Goal: Task Accomplishment & Management: Manage account settings

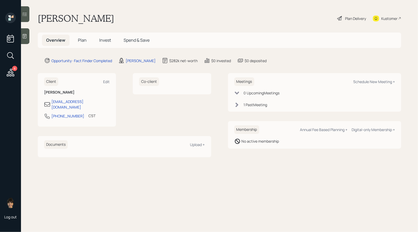
click at [85, 40] on span "Plan" at bounding box center [82, 40] width 9 height 6
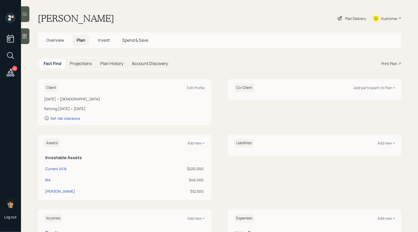
click at [345, 19] on div "Plan Delivery" at bounding box center [355, 19] width 21 height 6
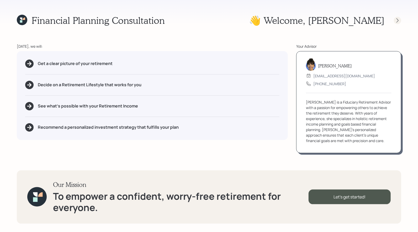
click at [399, 22] on icon at bounding box center [397, 20] width 5 height 5
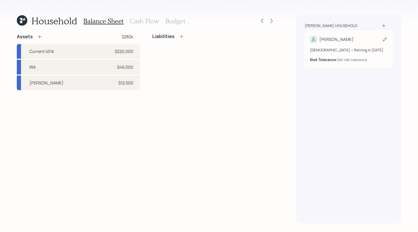
click at [384, 39] on icon at bounding box center [384, 39] width 5 height 5
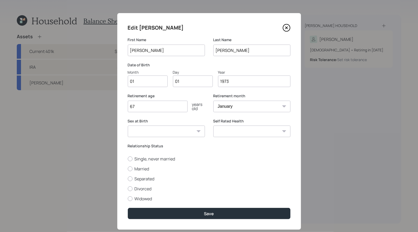
click at [149, 81] on input "01" at bounding box center [148, 82] width 40 height 12
click at [186, 84] on input "01" at bounding box center [193, 82] width 40 height 12
type input "04"
click at [150, 132] on select "Male Female Other / Prefer not to say" at bounding box center [166, 132] width 77 height 12
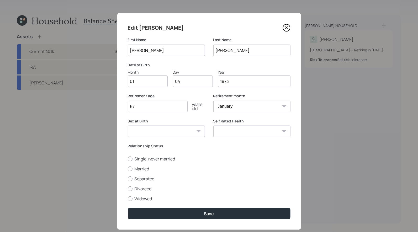
select select "male"
click at [128, 126] on select "Male Female Other / Prefer not to say" at bounding box center [166, 132] width 77 height 12
click at [132, 168] on div at bounding box center [130, 169] width 5 height 5
click at [128, 169] on input "Married" at bounding box center [128, 169] width 0 height 0
radio input "true"
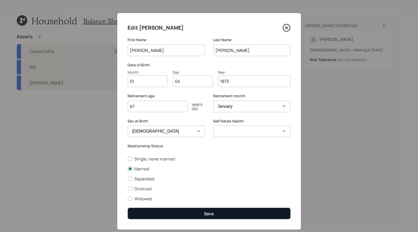
click at [166, 215] on button "Save" at bounding box center [209, 213] width 163 height 11
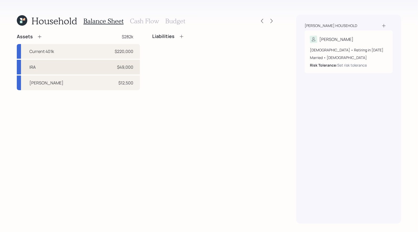
click at [95, 66] on div "IRA $49,000" at bounding box center [78, 67] width 123 height 15
select select "ira"
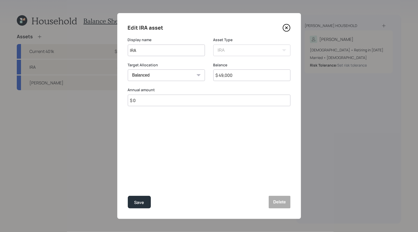
click at [146, 79] on select "Cash Conservative Balanced Aggressive" at bounding box center [166, 76] width 77 height 12
select select "conservative"
click at [128, 70] on select "Cash Conservative Balanced Aggressive" at bounding box center [166, 76] width 77 height 12
click at [139, 200] on div "Save" at bounding box center [139, 202] width 10 height 7
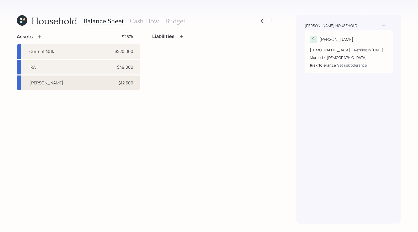
click at [104, 85] on div "Roth IRA $12,500" at bounding box center [78, 83] width 123 height 15
select select "roth_ira"
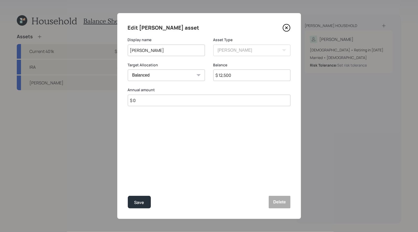
click at [154, 72] on select "Cash Conservative Balanced Aggressive" at bounding box center [166, 76] width 77 height 12
select select "conservative"
click at [128, 70] on select "Cash Conservative Balanced Aggressive" at bounding box center [166, 76] width 77 height 12
click at [136, 202] on div "Save" at bounding box center [139, 202] width 10 height 7
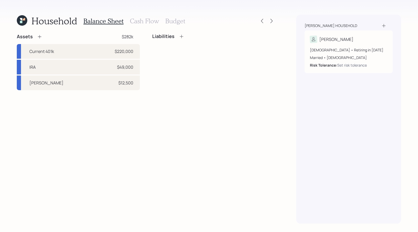
click at [40, 34] on div "Assets" at bounding box center [29, 37] width 25 height 6
click at [40, 36] on icon at bounding box center [39, 36] width 5 height 5
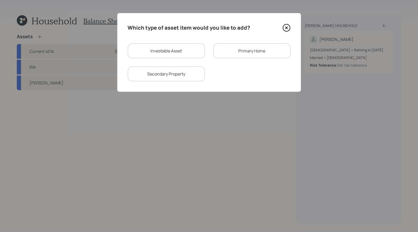
click at [151, 53] on div "Investable Asset" at bounding box center [166, 51] width 77 height 15
select select "taxable"
select select "balanced"
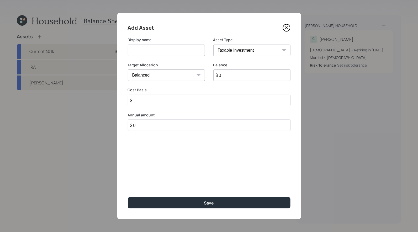
click at [147, 52] on input at bounding box center [166, 51] width 77 height 12
type input "Savings"
click at [231, 80] on input "$ 0" at bounding box center [251, 76] width 77 height 12
type input "$ 30,000"
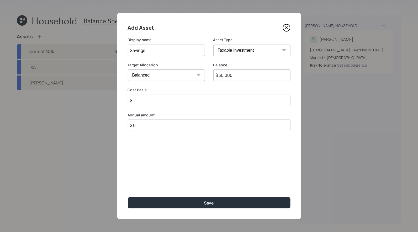
click at [183, 76] on select "Cash Conservative Balanced Aggressive" at bounding box center [166, 76] width 77 height 12
select select "uninvested"
click at [128, 70] on select "Cash Conservative Balanced Aggressive" at bounding box center [166, 76] width 77 height 12
click at [171, 104] on input "$" at bounding box center [209, 101] width 163 height 12
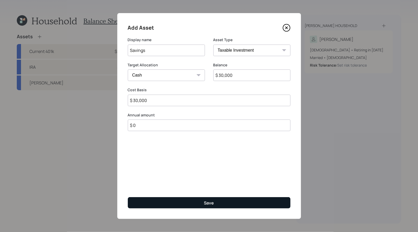
type input "$ 30,000"
click at [205, 203] on div "Save" at bounding box center [209, 203] width 10 height 6
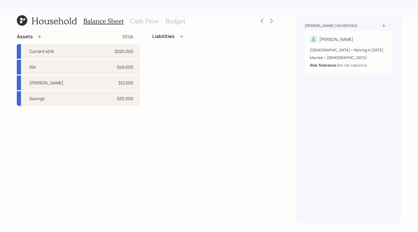
click at [41, 37] on icon at bounding box center [39, 36] width 5 height 5
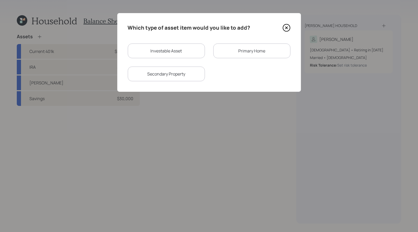
click at [233, 51] on div "Primary Home" at bounding box center [251, 51] width 77 height 15
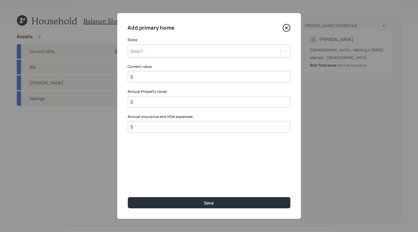
click at [179, 52] on div "Select..." at bounding box center [204, 51] width 152 height 9
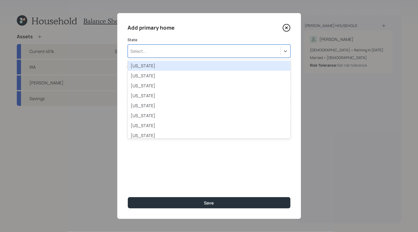
type input "i"
type input "mis"
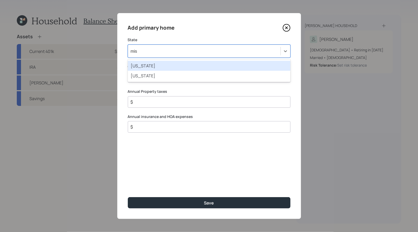
click at [173, 66] on div "Mississippi" at bounding box center [209, 66] width 163 height 10
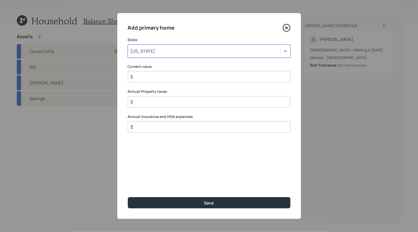
click at [174, 54] on div "Mississippi" at bounding box center [204, 51] width 152 height 9
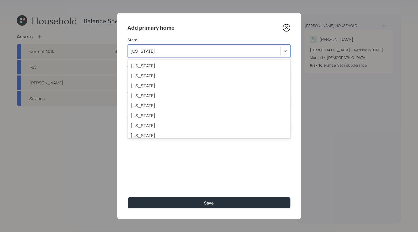
scroll to position [166, 0]
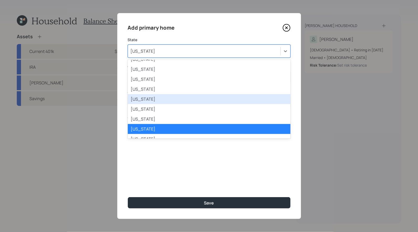
type input "m"
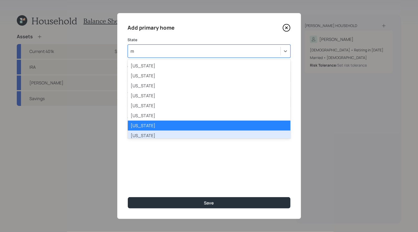
click at [159, 136] on div "Missouri" at bounding box center [209, 136] width 163 height 10
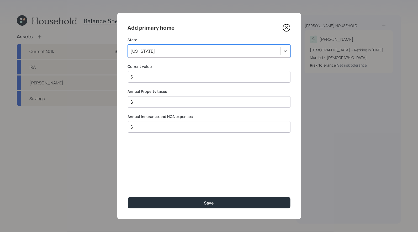
click at [143, 78] on input "$" at bounding box center [207, 77] width 154 height 6
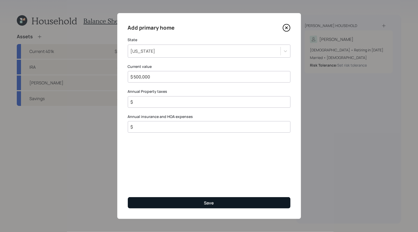
type input "$ 500,000"
click at [154, 201] on button "Save" at bounding box center [209, 202] width 163 height 11
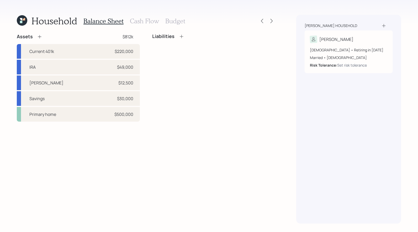
click at [181, 36] on icon at bounding box center [181, 36] width 3 height 3
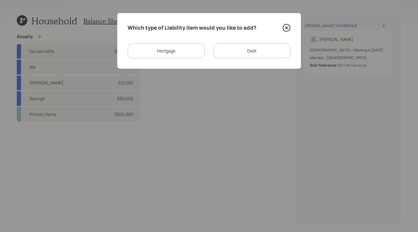
click at [171, 53] on div "Mortgage" at bounding box center [166, 51] width 77 height 15
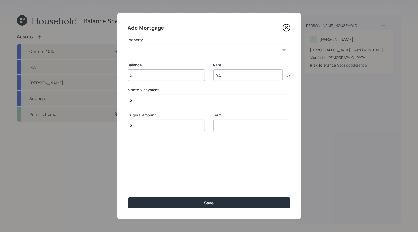
click at [164, 51] on select "MO Primary home" at bounding box center [209, 51] width 163 height 12
select select "e3d356e5-4871-4882-a7fa-f3eb55abc649"
click at [128, 45] on select "MO Primary home" at bounding box center [209, 51] width 163 height 12
click at [156, 78] on input "$" at bounding box center [166, 76] width 77 height 12
type input "$ 295,000"
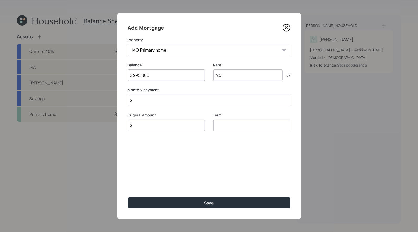
click at [240, 77] on input "3.5" at bounding box center [247, 76] width 69 height 12
type input "2.95"
click at [165, 102] on input "$" at bounding box center [209, 101] width 163 height 12
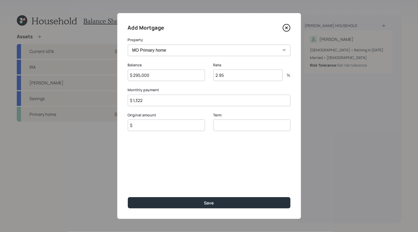
type input "$ 1,322"
click at [146, 126] on input "$" at bounding box center [166, 126] width 77 height 12
type input "$ 295,000"
click at [233, 126] on input "number" at bounding box center [251, 126] width 77 height 12
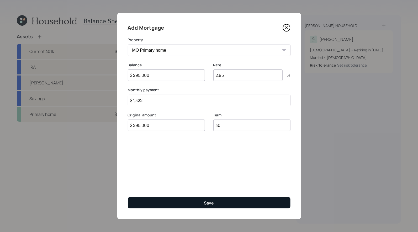
type input "30"
click at [202, 202] on button "Save" at bounding box center [209, 202] width 163 height 11
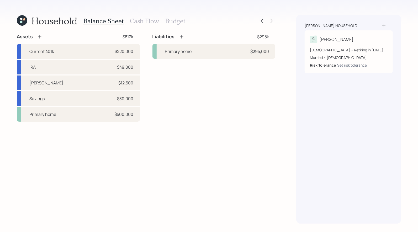
click at [183, 37] on icon at bounding box center [181, 36] width 5 height 5
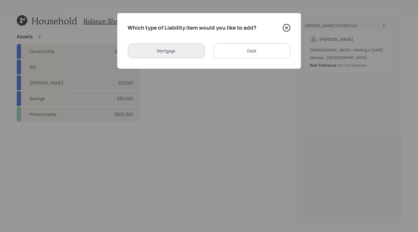
click at [244, 52] on div "Debt" at bounding box center [251, 51] width 77 height 15
select select "credit_card"
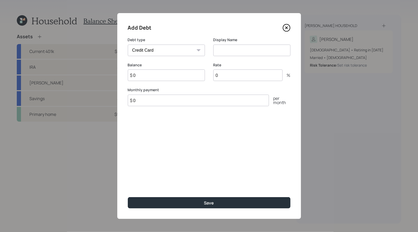
click at [221, 50] on input at bounding box center [251, 51] width 77 height 12
type input "HELOC"
click at [169, 50] on select "Car Credit Card Medical Student Other" at bounding box center [166, 51] width 77 height 12
select select "other"
click at [128, 45] on select "Car Credit Card Medical Student Other" at bounding box center [166, 51] width 77 height 12
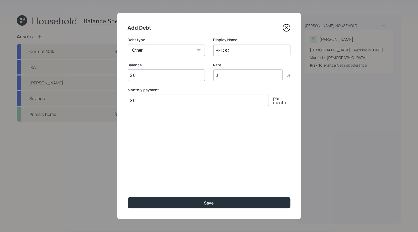
click at [155, 77] on input "$ 0" at bounding box center [166, 76] width 77 height 12
type input "$ 127,500"
click at [245, 74] on input "0" at bounding box center [247, 76] width 69 height 12
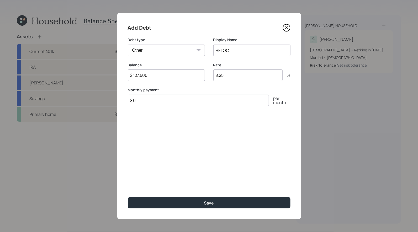
type input "8.25"
click at [159, 102] on input "$ 0" at bounding box center [198, 101] width 141 height 12
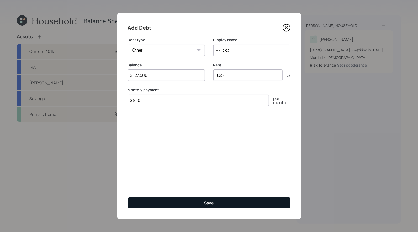
type input "$ 850"
click at [164, 203] on button "Save" at bounding box center [209, 202] width 163 height 11
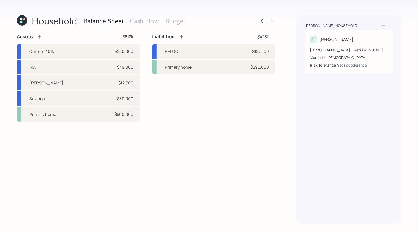
click at [182, 36] on icon at bounding box center [181, 36] width 5 height 5
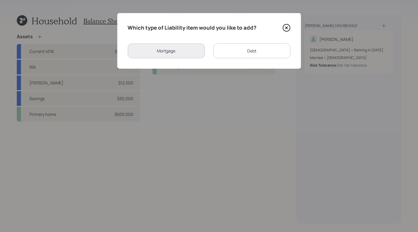
click at [241, 49] on div "Debt" at bounding box center [251, 51] width 77 height 15
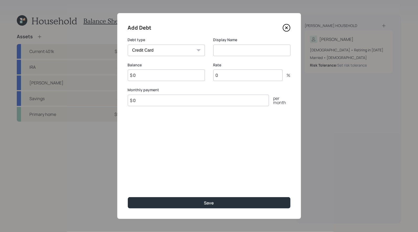
click at [160, 51] on select "Car Credit Card Medical Student Other" at bounding box center [166, 51] width 77 height 12
select select "other"
click at [128, 45] on select "Car Credit Card Medical Student Other" at bounding box center [166, 51] width 77 height 12
click at [241, 52] on input at bounding box center [251, 51] width 77 height 12
type input "Rv Loan"
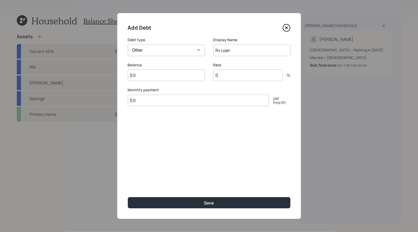
click at [142, 78] on input "$ 0" at bounding box center [166, 76] width 77 height 12
type input "$ 73,000"
click at [229, 77] on input "0" at bounding box center [247, 76] width 69 height 12
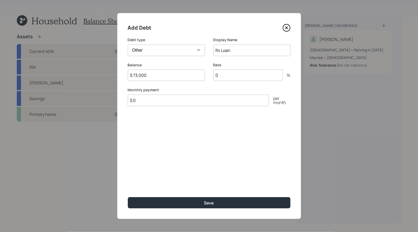
click at [229, 77] on input "0" at bounding box center [247, 76] width 69 height 12
type input "4.95"
click at [154, 102] on input "$ 0" at bounding box center [198, 101] width 141 height 12
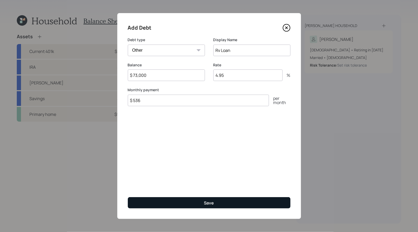
type input "$ 536"
click at [156, 202] on button "Save" at bounding box center [209, 202] width 163 height 11
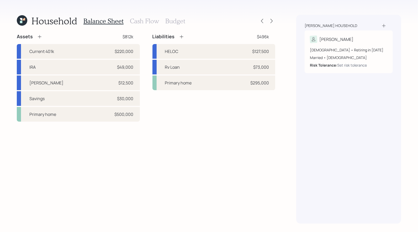
click at [181, 36] on icon at bounding box center [181, 36] width 5 height 5
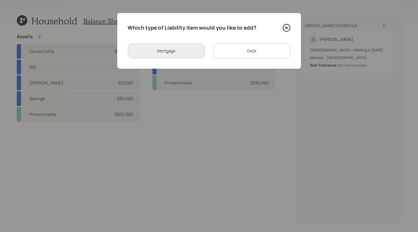
click at [236, 50] on div "Debt" at bounding box center [251, 51] width 77 height 15
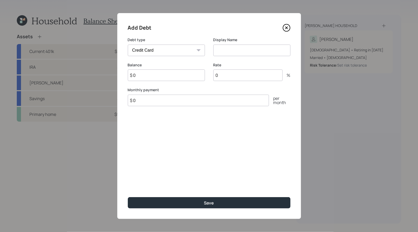
click at [184, 52] on select "Car Credit Card Medical Student Other" at bounding box center [166, 51] width 77 height 12
select select "car"
click at [128, 45] on select "Car Credit Card Medical Student Other" at bounding box center [166, 51] width 77 height 12
click at [226, 47] on input at bounding box center [251, 51] width 77 height 12
type input "Car Loan"
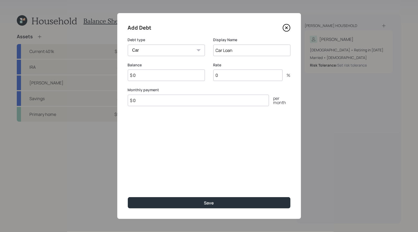
click at [142, 78] on input "$ 0" at bounding box center [166, 76] width 77 height 12
type input "$ 31,000"
click at [223, 77] on input "0" at bounding box center [247, 76] width 69 height 12
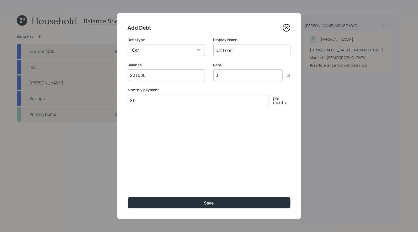
click at [223, 77] on input "0" at bounding box center [247, 76] width 69 height 12
type input "6.99"
click at [163, 102] on input "$ 0" at bounding box center [198, 101] width 141 height 12
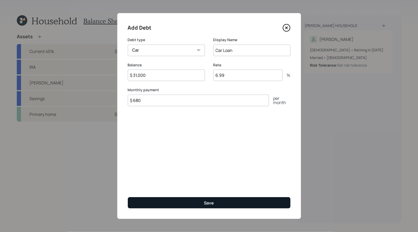
type input "$ 680"
click at [165, 203] on button "Save" at bounding box center [209, 202] width 163 height 11
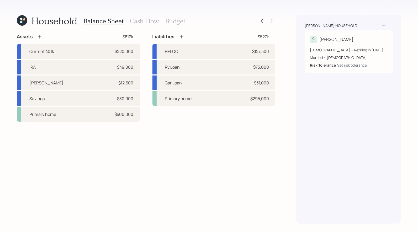
click at [182, 37] on icon at bounding box center [181, 36] width 5 height 5
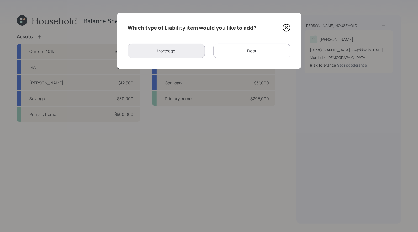
click at [232, 52] on div "Debt" at bounding box center [251, 51] width 77 height 15
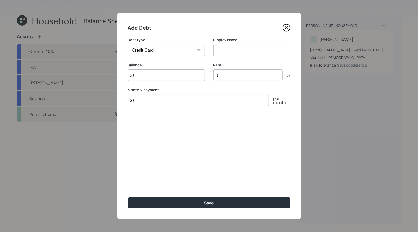
click at [183, 47] on select "Car Credit Card Medical Student Other" at bounding box center [166, 51] width 77 height 12
select select "car"
click at [128, 45] on select "Car Credit Card Medical Student Other" at bounding box center [166, 51] width 77 height 12
click at [228, 49] on input at bounding box center [251, 51] width 77 height 12
type input "Car Loan"
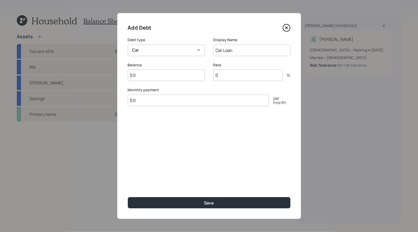
click at [159, 77] on input "$ 0" at bounding box center [166, 76] width 77 height 12
type input "$ 27,000"
click at [251, 75] on input "0" at bounding box center [247, 76] width 69 height 12
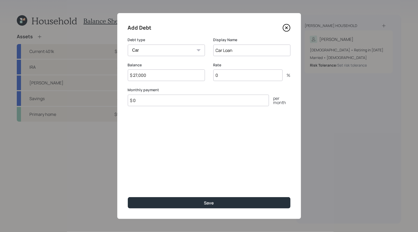
click at [251, 75] on input "0" at bounding box center [247, 76] width 69 height 12
type input "5.99"
click at [198, 103] on input "$ 0" at bounding box center [198, 101] width 141 height 12
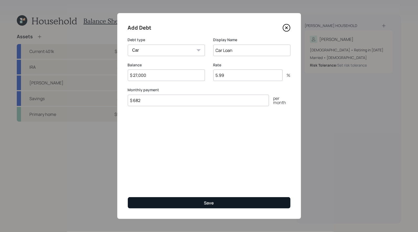
type input "$ 682"
click at [194, 203] on button "Save" at bounding box center [209, 202] width 163 height 11
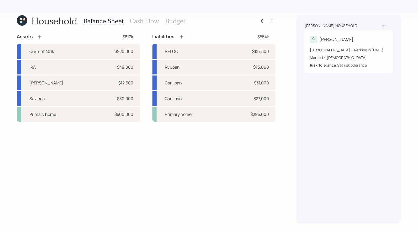
click at [40, 38] on icon at bounding box center [39, 36] width 5 height 5
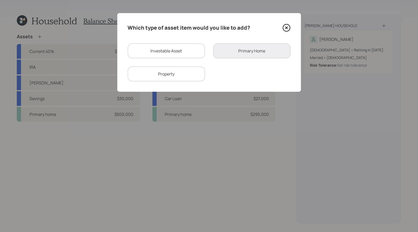
click at [195, 73] on div "Property" at bounding box center [166, 74] width 77 height 15
select select "rental_property"
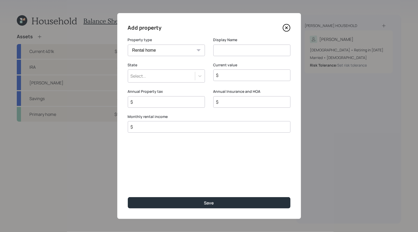
click at [229, 51] on input at bounding box center [251, 51] width 77 height 12
type input "Rental"
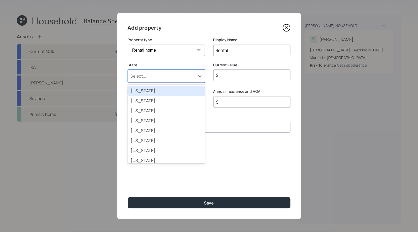
click at [180, 73] on div "Select..." at bounding box center [161, 76] width 67 height 9
type input "mi"
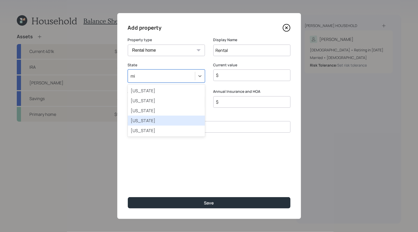
click at [170, 119] on div "Missouri" at bounding box center [166, 121] width 77 height 10
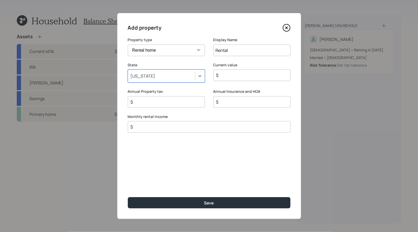
click at [246, 75] on input "$" at bounding box center [250, 75] width 68 height 6
type input "$ 300,000"
click at [153, 129] on input "$" at bounding box center [207, 127] width 154 height 6
click at [175, 49] on select "Vacation home Rental home" at bounding box center [166, 51] width 77 height 12
select select "vacation_property"
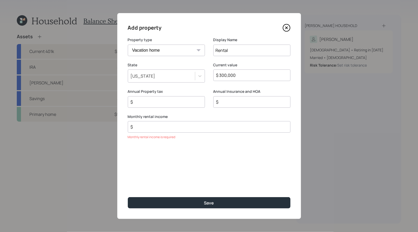
click at [128, 45] on select "Vacation home Rental home" at bounding box center [166, 51] width 77 height 12
click at [244, 53] on input "Rental" at bounding box center [251, 51] width 77 height 12
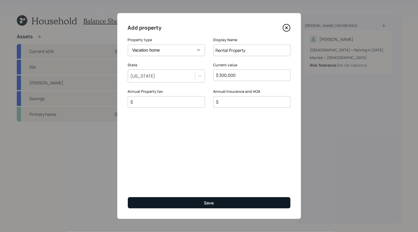
type input "Rental Property"
click at [200, 201] on button "Save" at bounding box center [209, 202] width 163 height 11
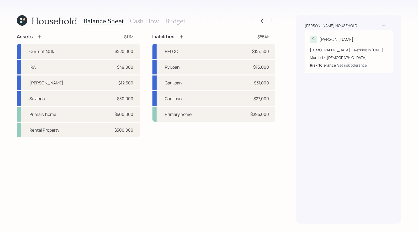
click at [181, 37] on icon at bounding box center [181, 36] width 5 height 5
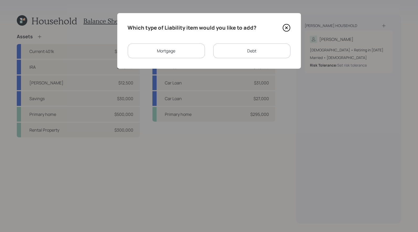
click at [184, 51] on div "Mortgage" at bounding box center [166, 51] width 77 height 15
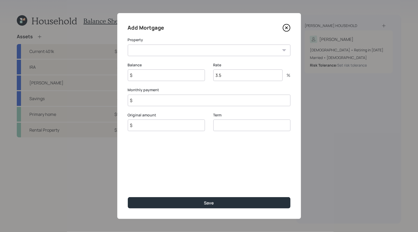
click at [183, 51] on select "Rental Property" at bounding box center [209, 51] width 163 height 12
select select "9f4ab738-e489-4f17-aa00-5bce23fd06b3"
click at [128, 45] on select "Rental Property" at bounding box center [209, 51] width 163 height 12
click at [166, 77] on input "$" at bounding box center [166, 76] width 77 height 12
type input "$ 51,000"
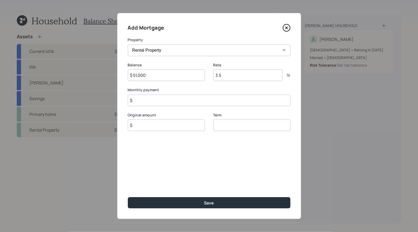
click at [235, 72] on input "3.5" at bounding box center [247, 76] width 69 height 12
type input "4.99"
click at [145, 129] on input "$" at bounding box center [166, 126] width 77 height 12
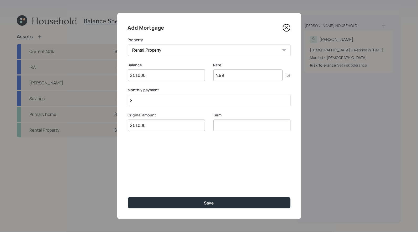
type input "$ 51,000"
click at [232, 128] on input "number" at bounding box center [251, 126] width 77 height 12
type input "30"
click at [173, 101] on input "$" at bounding box center [209, 101] width 163 height 12
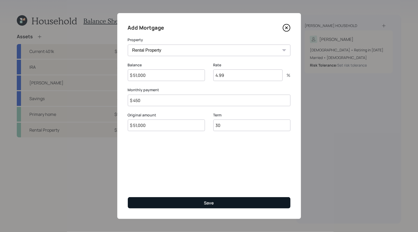
type input "$ 450"
click at [171, 202] on button "Save" at bounding box center [209, 202] width 163 height 11
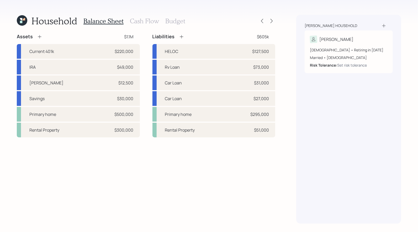
click at [141, 21] on h3 "Cash Flow" at bounding box center [144, 21] width 29 height 8
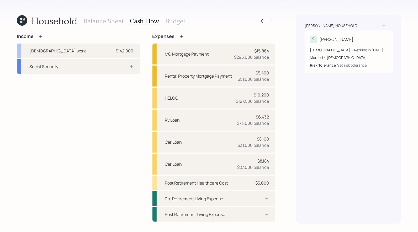
click at [106, 21] on h3 "Balance Sheet" at bounding box center [103, 21] width 40 height 8
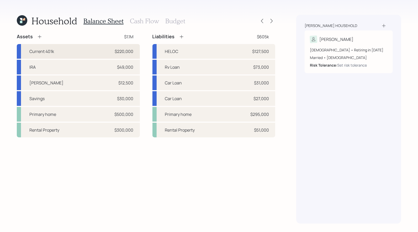
click at [67, 51] on div "Current 401k $220,000" at bounding box center [78, 51] width 123 height 15
select select "company_sponsored"
select select "balanced"
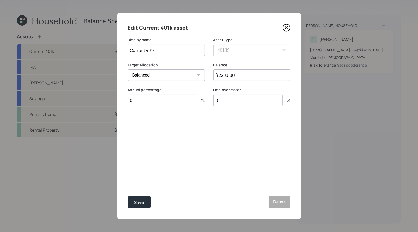
click at [138, 100] on input "0" at bounding box center [162, 101] width 69 height 12
type input "7"
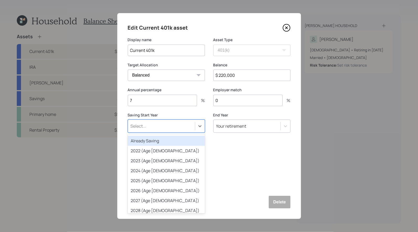
click at [161, 129] on div "Select..." at bounding box center [161, 126] width 67 height 9
click at [158, 142] on div "Already Saving" at bounding box center [166, 141] width 77 height 10
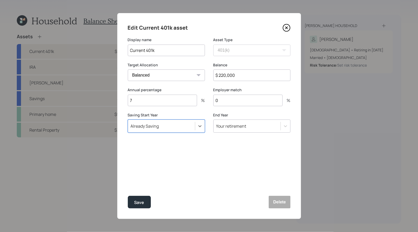
click at [241, 101] on input "0" at bounding box center [247, 101] width 69 height 12
type input "7"
click at [141, 201] on div "Save" at bounding box center [139, 202] width 10 height 7
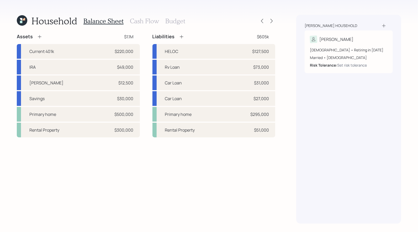
click at [149, 19] on h3 "Cash Flow" at bounding box center [144, 21] width 29 height 8
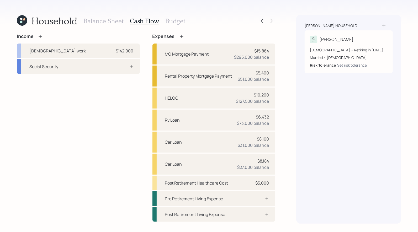
click at [113, 23] on h3 "Balance Sheet" at bounding box center [103, 21] width 40 height 8
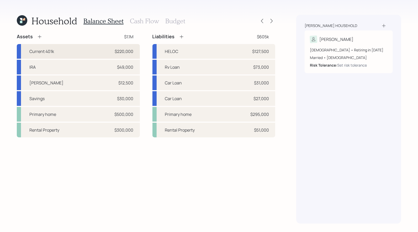
click at [97, 52] on div "Current 401k $220,000" at bounding box center [78, 51] width 123 height 15
select select "company_sponsored"
select select "balanced"
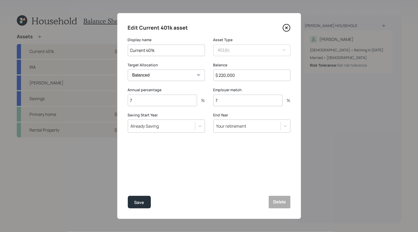
click at [226, 102] on input "7" at bounding box center [247, 101] width 69 height 12
type input "11"
click at [142, 203] on div "Save" at bounding box center [139, 202] width 10 height 7
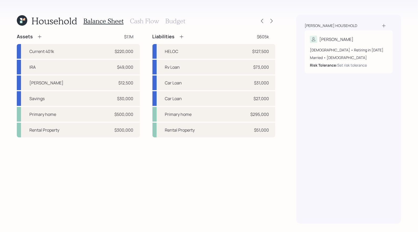
click at [140, 22] on h3 "Cash Flow" at bounding box center [144, 21] width 29 height 8
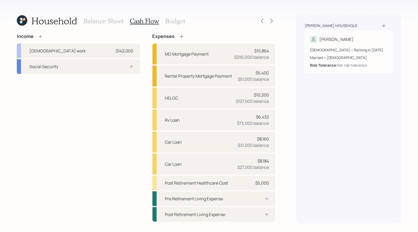
click at [97, 21] on h3 "Balance Sheet" at bounding box center [103, 21] width 40 height 8
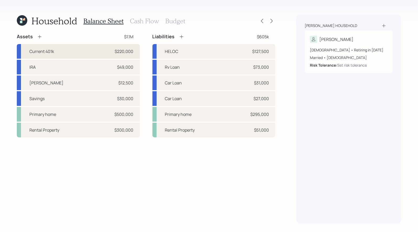
click at [68, 54] on div "Current 401k $220,000" at bounding box center [78, 51] width 123 height 15
select select "company_sponsored"
select select "balanced"
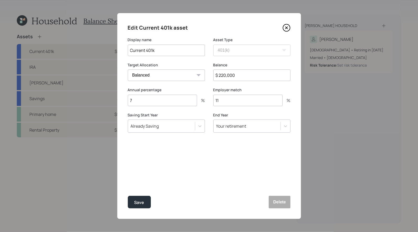
click at [143, 104] on input "7" at bounding box center [162, 101] width 69 height 12
type input "9"
click at [231, 104] on input "11" at bounding box center [247, 101] width 69 height 12
type input "1"
type input "9"
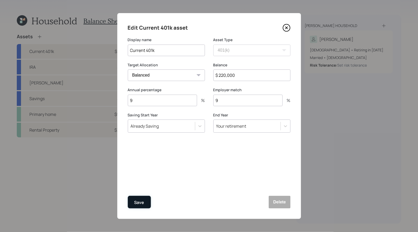
click at [140, 204] on div "Save" at bounding box center [139, 202] width 10 height 7
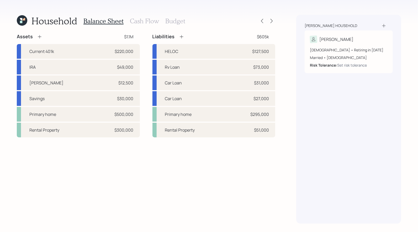
click at [146, 19] on h3 "Cash Flow" at bounding box center [144, 21] width 29 height 8
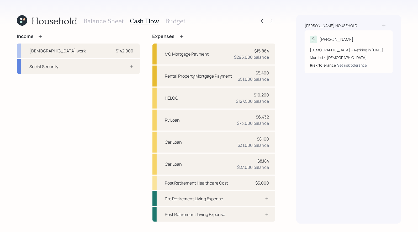
click at [107, 20] on h3 "Balance Sheet" at bounding box center [103, 21] width 40 height 8
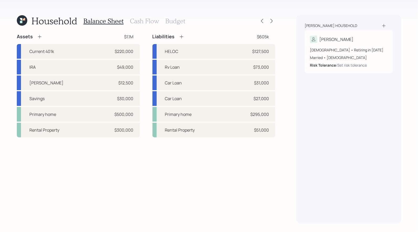
click at [136, 21] on h3 "Cash Flow" at bounding box center [144, 21] width 29 height 8
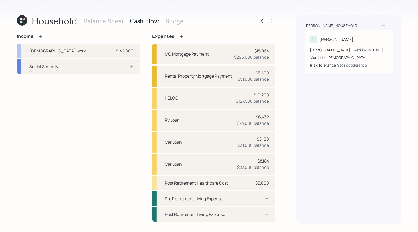
click at [176, 22] on h3 "Budget" at bounding box center [175, 21] width 20 height 8
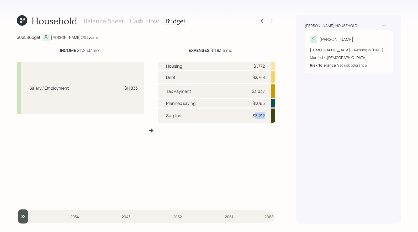
drag, startPoint x: 267, startPoint y: 117, endPoint x: 254, endPoint y: 118, distance: 13.1
click at [255, 118] on div "Surplus $3,212" at bounding box center [217, 116] width 118 height 14
click at [152, 22] on h3 "Cash Flow" at bounding box center [144, 21] width 29 height 8
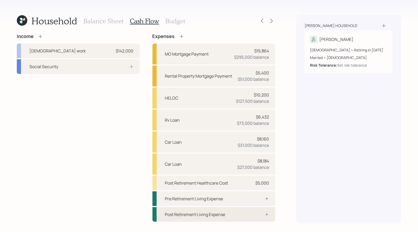
click at [195, 212] on div "Post Retirement Living Expense" at bounding box center [195, 215] width 60 height 6
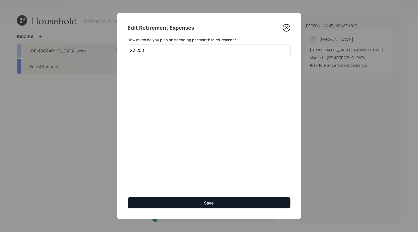
type input "$ 3,200"
click at [189, 202] on button "Save" at bounding box center [209, 202] width 163 height 11
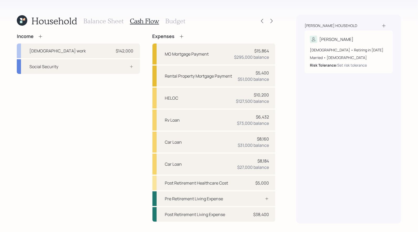
click at [101, 20] on h3 "Balance Sheet" at bounding box center [103, 21] width 40 height 8
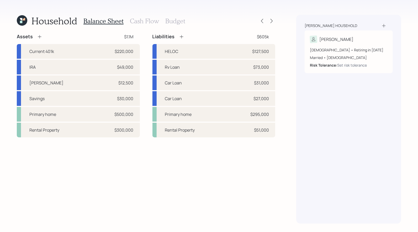
click at [145, 22] on h3 "Cash Flow" at bounding box center [144, 21] width 29 height 8
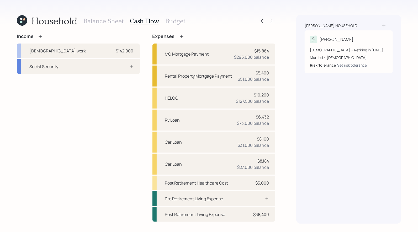
click at [106, 22] on h3 "Balance Sheet" at bounding box center [103, 21] width 40 height 8
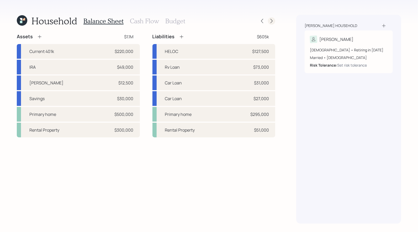
click at [273, 21] on icon at bounding box center [271, 20] width 5 height 5
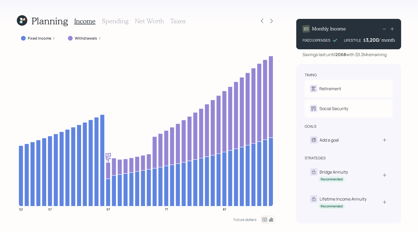
click at [111, 22] on h3 "Spending" at bounding box center [115, 21] width 27 height 8
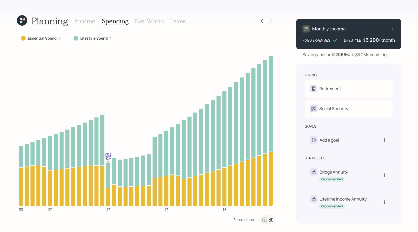
click at [265, 219] on icon at bounding box center [265, 220] width 6 height 6
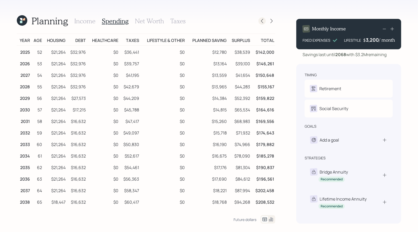
click at [262, 23] on icon at bounding box center [262, 20] width 5 height 5
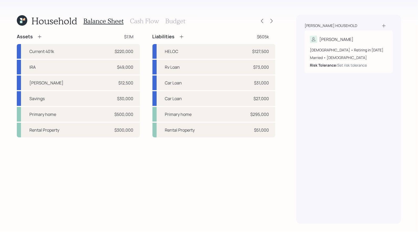
click at [150, 22] on h3 "Cash Flow" at bounding box center [144, 21] width 29 height 8
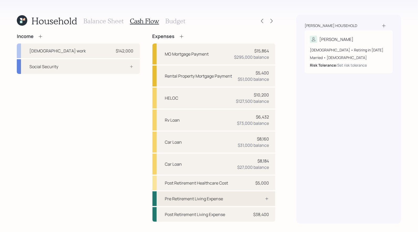
click at [180, 199] on div "Pre Retirement Living Expense" at bounding box center [194, 199] width 58 height 6
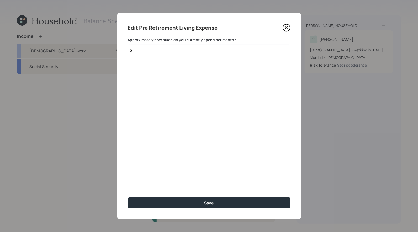
click at [160, 51] on input "$" at bounding box center [209, 51] width 163 height 12
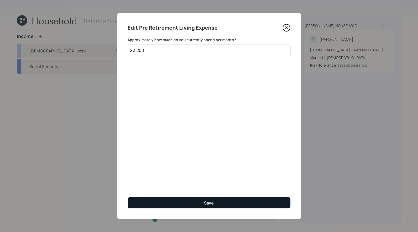
type input "$ 3,200"
click at [173, 205] on button "Save" at bounding box center [209, 202] width 163 height 11
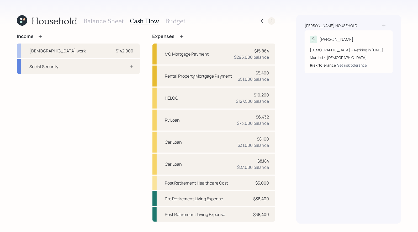
click at [272, 19] on icon at bounding box center [271, 20] width 5 height 5
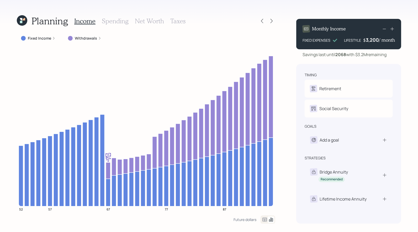
click at [120, 18] on h3 "Spending" at bounding box center [115, 21] width 27 height 8
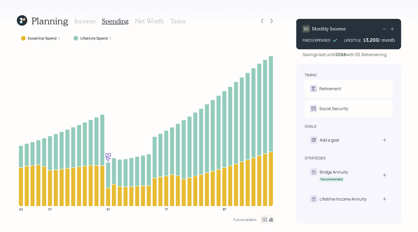
click at [263, 220] on icon at bounding box center [265, 220] width 4 height 4
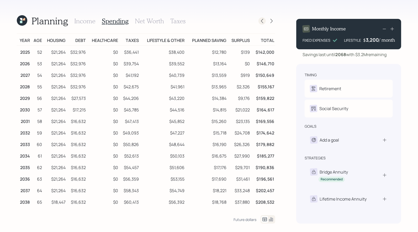
click at [263, 22] on icon at bounding box center [262, 20] width 5 height 5
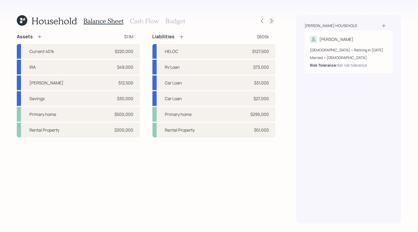
click at [273, 22] on icon at bounding box center [271, 20] width 5 height 5
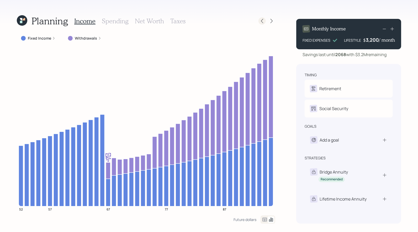
click at [263, 22] on icon at bounding box center [262, 20] width 5 height 5
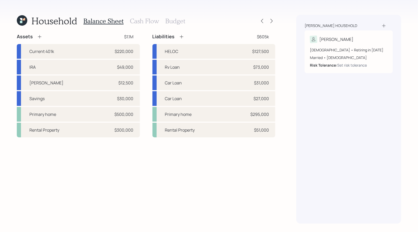
click at [146, 22] on h3 "Cash Flow" at bounding box center [144, 21] width 29 height 8
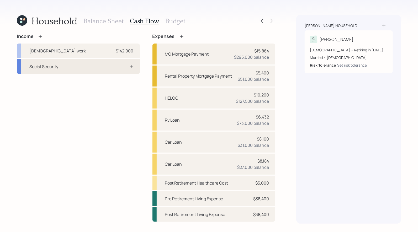
click at [94, 67] on div "Social Security" at bounding box center [78, 66] width 123 height 15
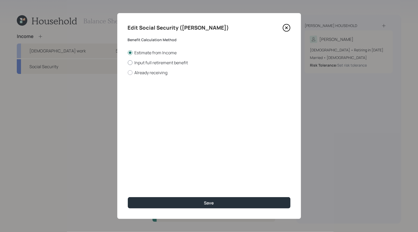
click at [129, 63] on div at bounding box center [130, 62] width 5 height 5
click at [128, 63] on input "Input full retirement benefit" at bounding box center [128, 62] width 0 height 0
radio input "true"
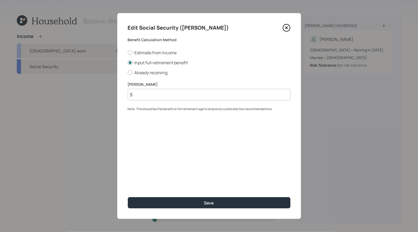
click at [287, 28] on icon at bounding box center [286, 28] width 2 height 2
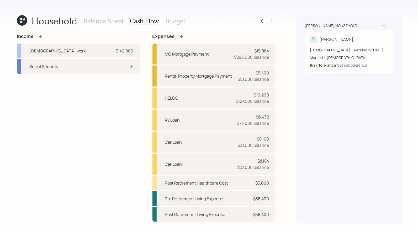
click at [23, 20] on icon at bounding box center [24, 19] width 2 height 2
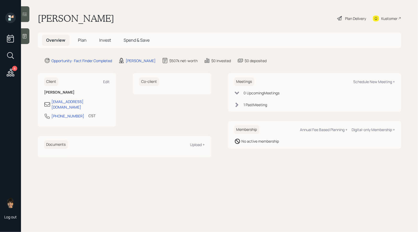
click at [83, 39] on span "Plan" at bounding box center [82, 40] width 9 height 6
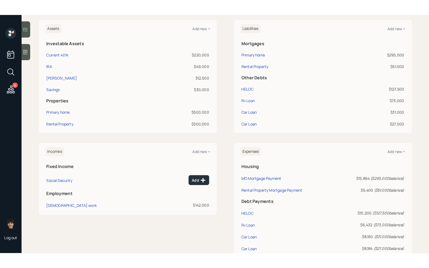
scroll to position [203, 0]
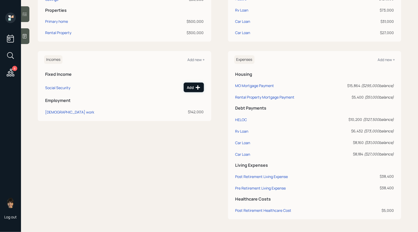
click at [195, 87] on div "Add" at bounding box center [193, 87] width 13 height 5
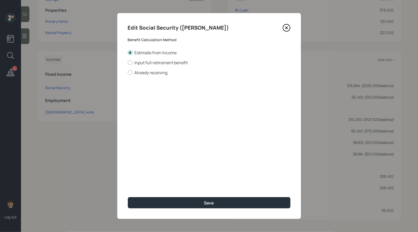
click at [288, 26] on icon at bounding box center [287, 28] width 8 height 8
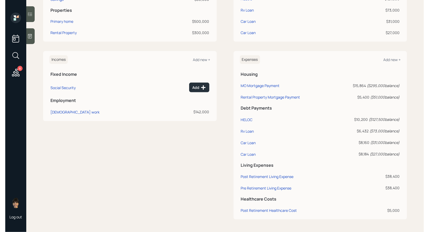
scroll to position [168, 0]
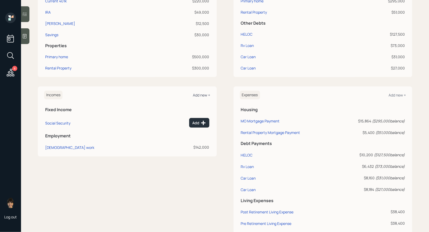
click at [203, 95] on div "Add new +" at bounding box center [201, 95] width 17 height 5
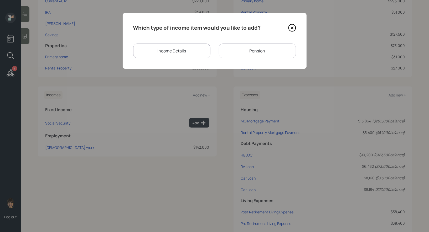
click at [293, 26] on icon at bounding box center [292, 28] width 8 height 8
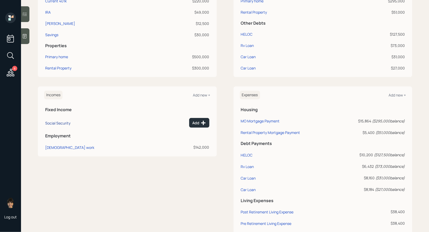
click at [64, 121] on div "Social Security" at bounding box center [57, 123] width 25 height 5
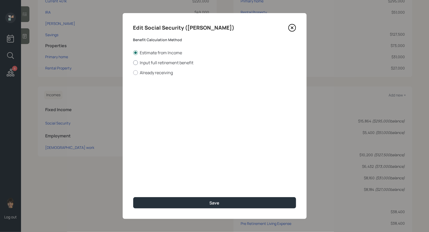
click at [134, 64] on div at bounding box center [135, 62] width 5 height 5
click at [133, 63] on input "Input full retirement benefit" at bounding box center [133, 62] width 0 height 0
radio input "true"
click at [157, 98] on input "$" at bounding box center [214, 95] width 163 height 12
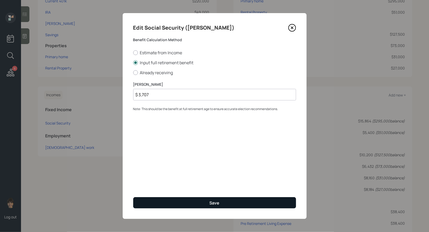
type input "$ 3,707"
click at [184, 203] on button "Save" at bounding box center [214, 202] width 163 height 11
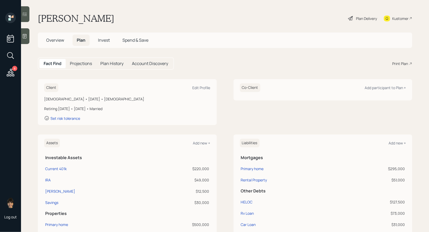
click at [352, 16] on icon at bounding box center [350, 18] width 6 height 6
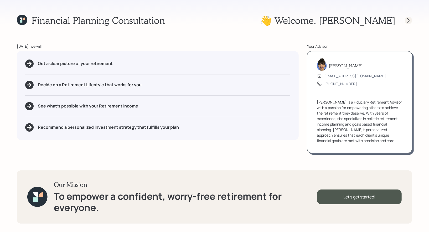
click at [409, 20] on icon at bounding box center [408, 20] width 2 height 4
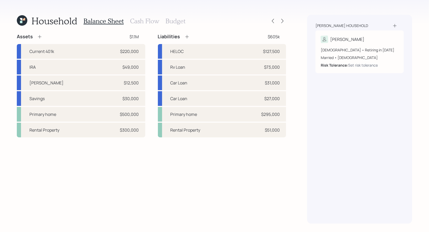
click at [141, 23] on h3 "Cash Flow" at bounding box center [144, 21] width 29 height 8
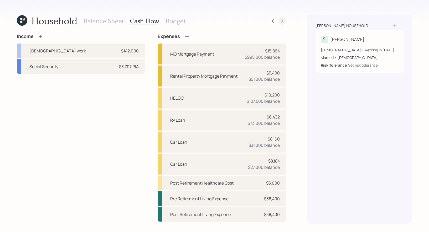
click at [283, 21] on icon at bounding box center [282, 20] width 5 height 5
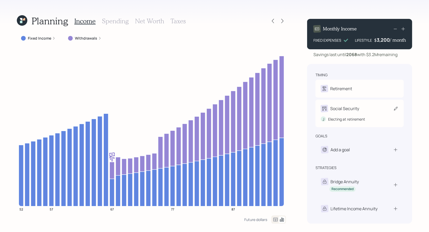
click at [398, 110] on div "Social Security J Electing at retirement" at bounding box center [359, 114] width 88 height 28
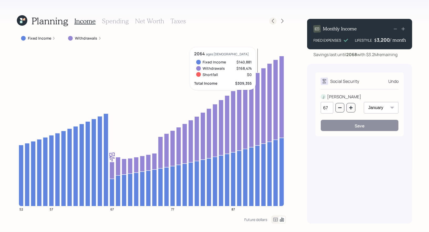
click at [272, 21] on icon at bounding box center [273, 21] width 2 height 4
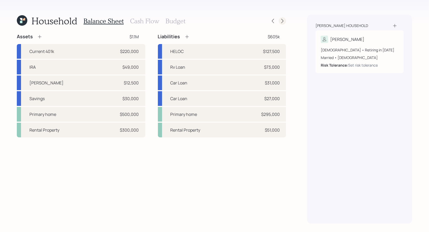
click at [281, 23] on icon at bounding box center [282, 20] width 5 height 5
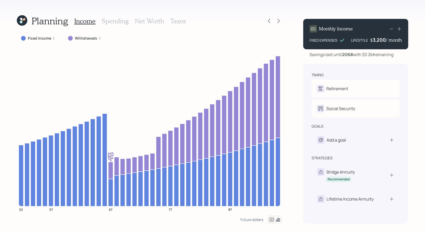
click at [90, 40] on label "Withdrawals" at bounding box center [86, 38] width 22 height 5
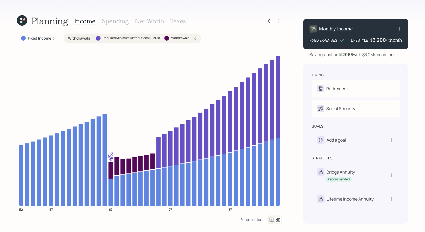
click at [174, 21] on h3 "Taxes" at bounding box center [177, 21] width 15 height 8
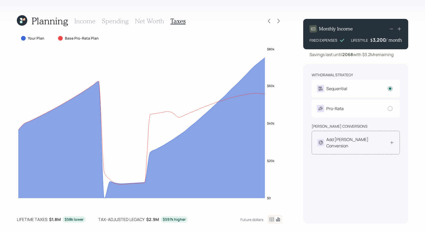
click at [362, 143] on div "Add Roth Conversion" at bounding box center [357, 142] width 63 height 13
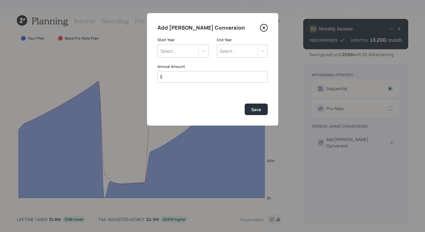
click at [189, 51] on div "Select..." at bounding box center [178, 51] width 41 height 9
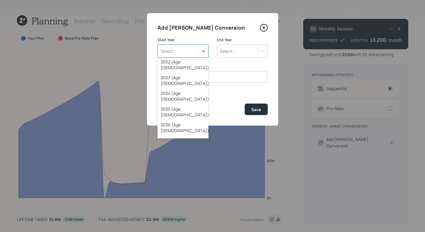
scroll to position [132, 0]
click at [178, 197] on div "2041 (Age [DEMOGRAPHIC_DATA])" at bounding box center [182, 205] width 51 height 16
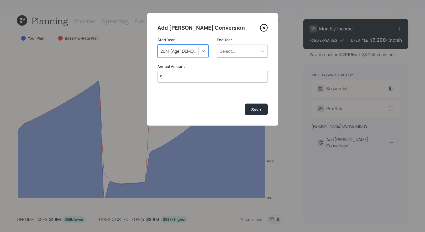
click at [249, 49] on div "Select..." at bounding box center [237, 51] width 41 height 9
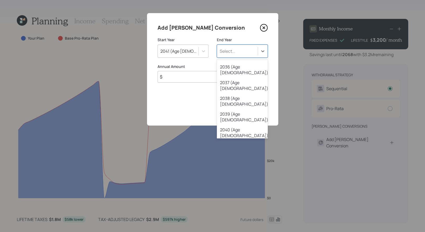
scroll to position [207, 0]
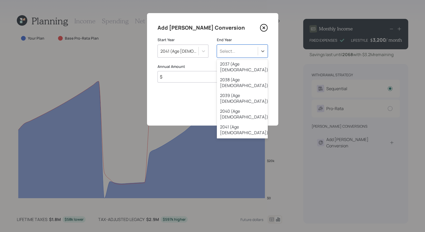
click at [247, 217] on div "2047 (Age [DEMOGRAPHIC_DATA])" at bounding box center [242, 225] width 51 height 16
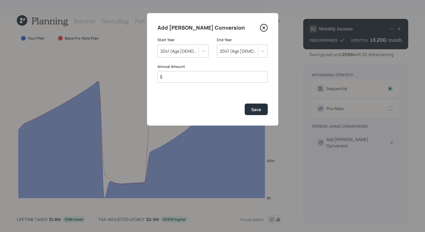
click at [184, 77] on input "$" at bounding box center [212, 77] width 110 height 12
type input "$ 15,000"
click at [252, 112] on div "Save" at bounding box center [256, 110] width 10 height 6
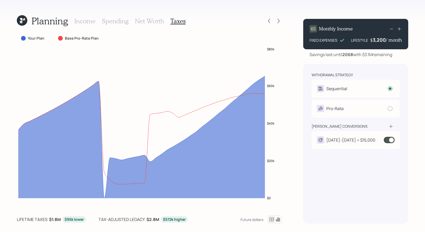
click at [22, 22] on icon at bounding box center [21, 22] width 2 height 2
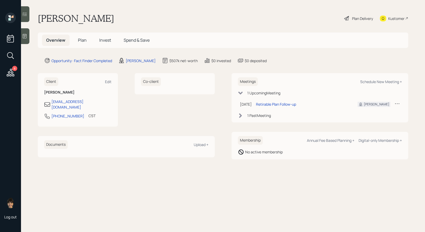
click at [82, 38] on span "Plan" at bounding box center [82, 40] width 9 height 6
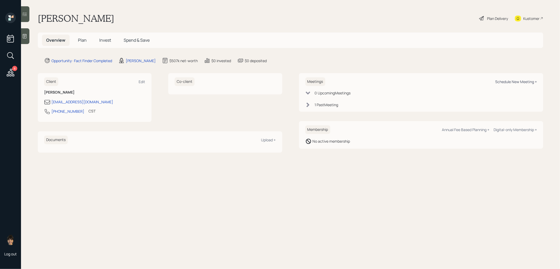
click at [510, 81] on div "Schedule New Meeting +" at bounding box center [516, 81] width 42 height 5
select select "8b79112e-3cfb-44f9-89e7-15267fe946c1"
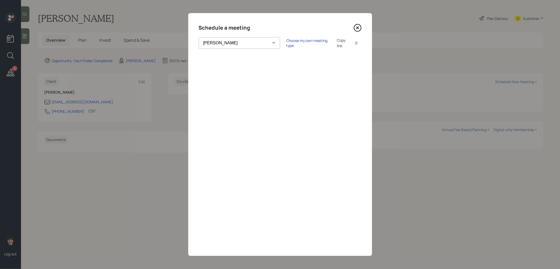
click at [286, 44] on div "Choose my own meeting type" at bounding box center [308, 43] width 44 height 10
click at [357, 28] on icon at bounding box center [358, 28] width 8 height 8
